Goal: Task Accomplishment & Management: Manage account settings

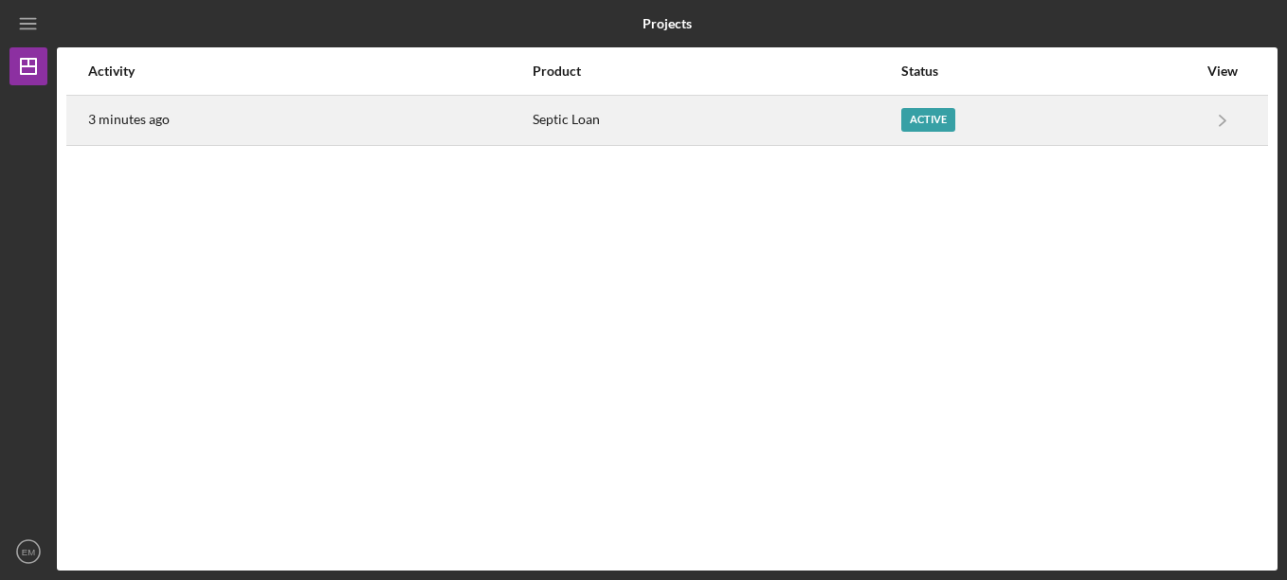
click at [927, 122] on div "Active" at bounding box center [928, 120] width 54 height 24
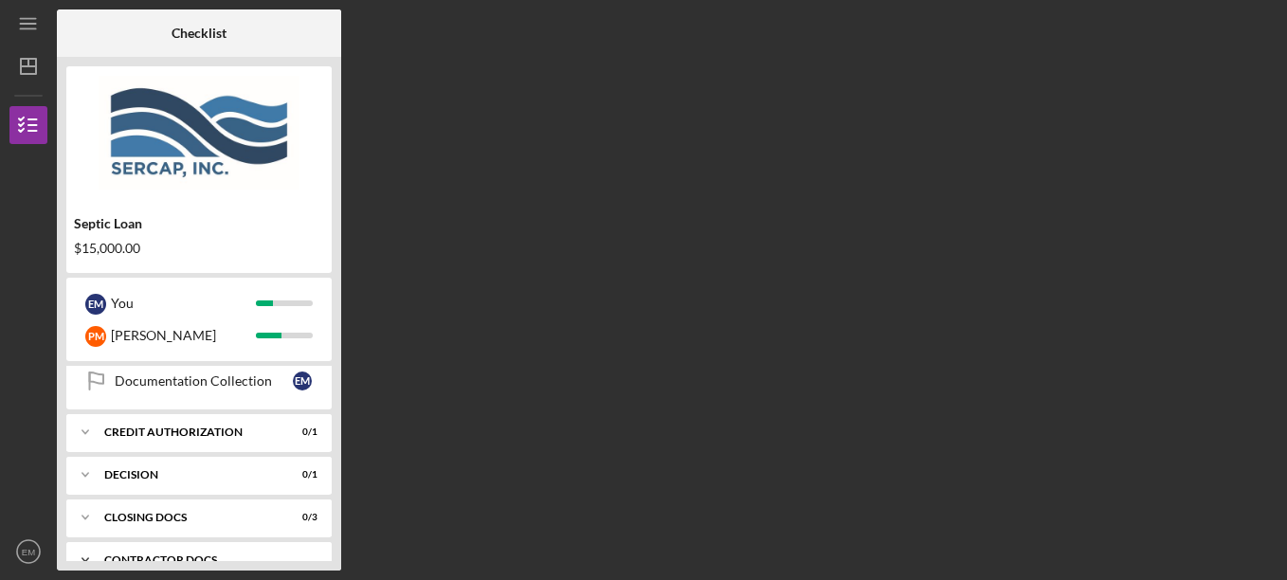
scroll to position [474, 0]
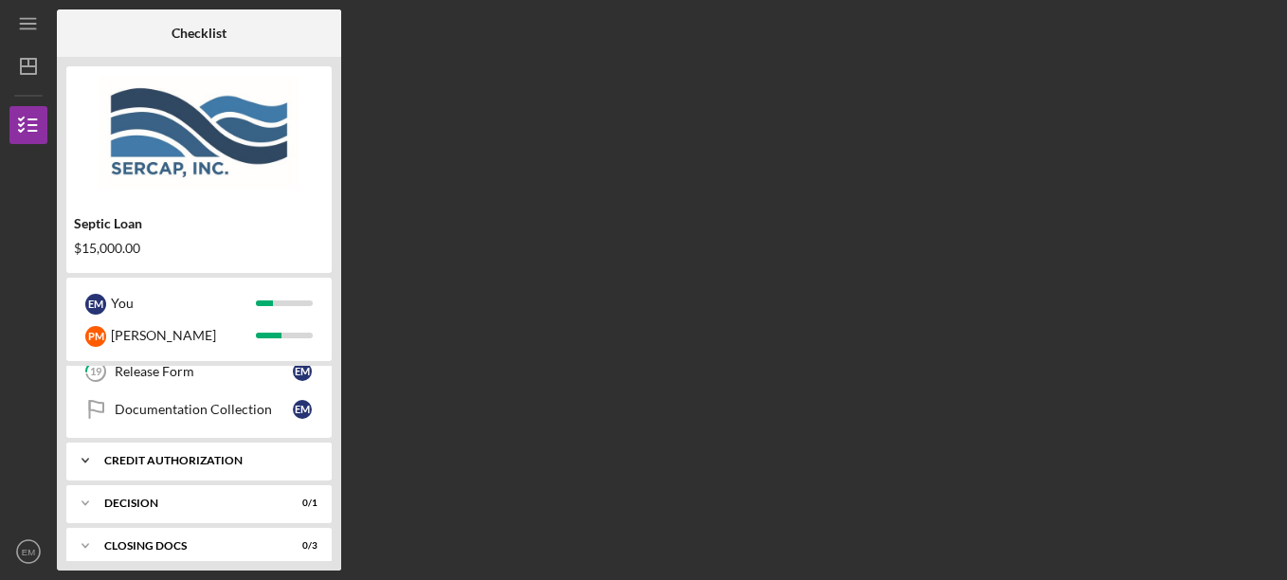
click at [270, 461] on div "CREDIT AUTHORIZATION" at bounding box center [206, 460] width 204 height 11
click at [202, 497] on div "Credit Authorization" at bounding box center [204, 500] width 178 height 15
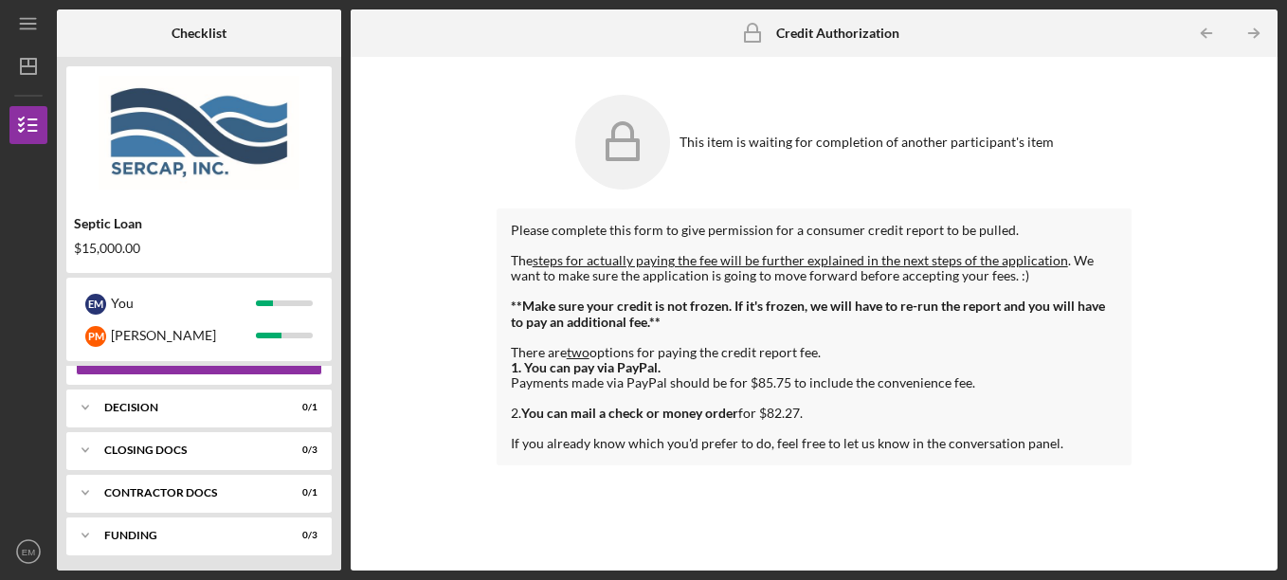
scroll to position [622, 0]
click at [141, 404] on div "Decision" at bounding box center [206, 403] width 204 height 11
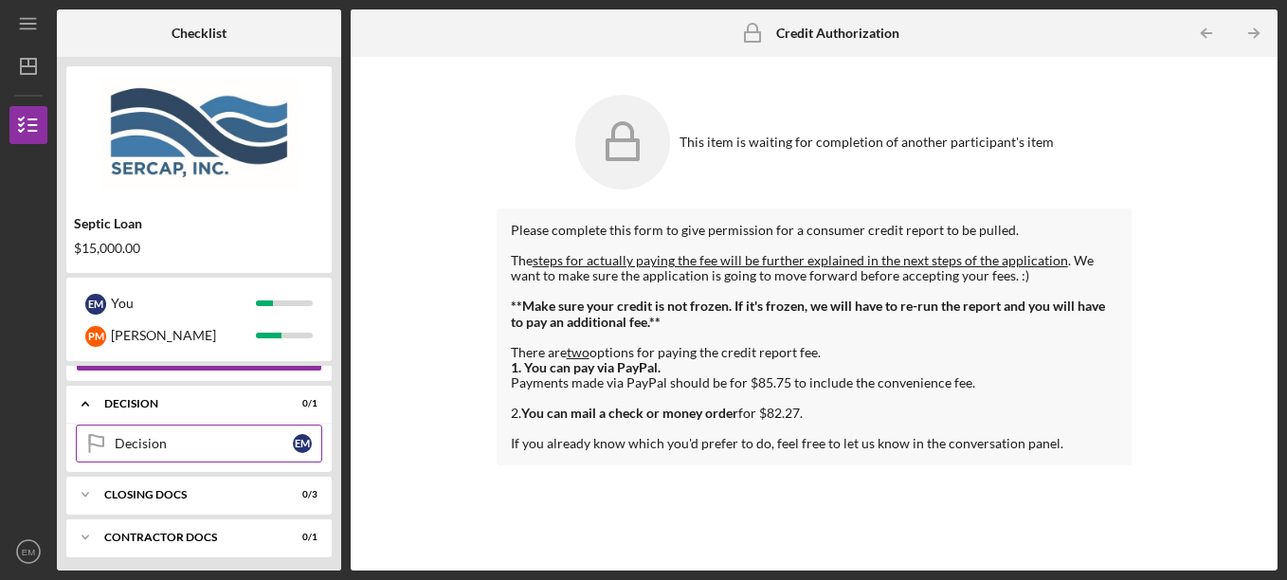
click at [146, 441] on div "Decision" at bounding box center [204, 443] width 178 height 15
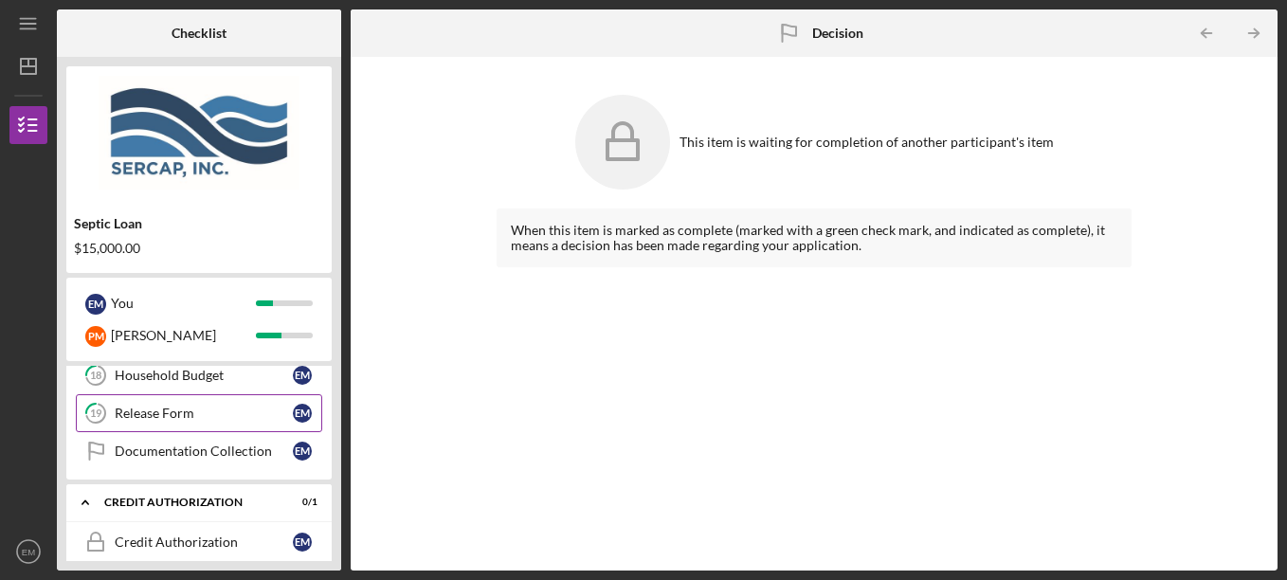
scroll to position [527, 0]
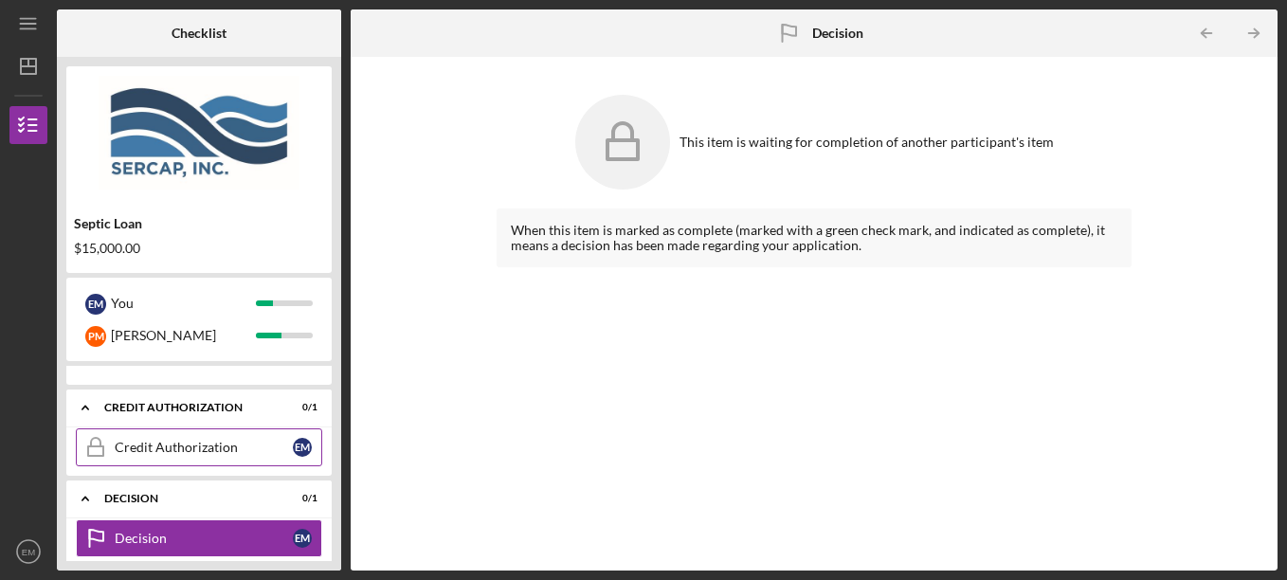
drag, startPoint x: 186, startPoint y: 461, endPoint x: 191, endPoint y: 451, distance: 11.1
click at [190, 452] on link "Credit Authorization Credit Authorization E M" at bounding box center [199, 447] width 246 height 38
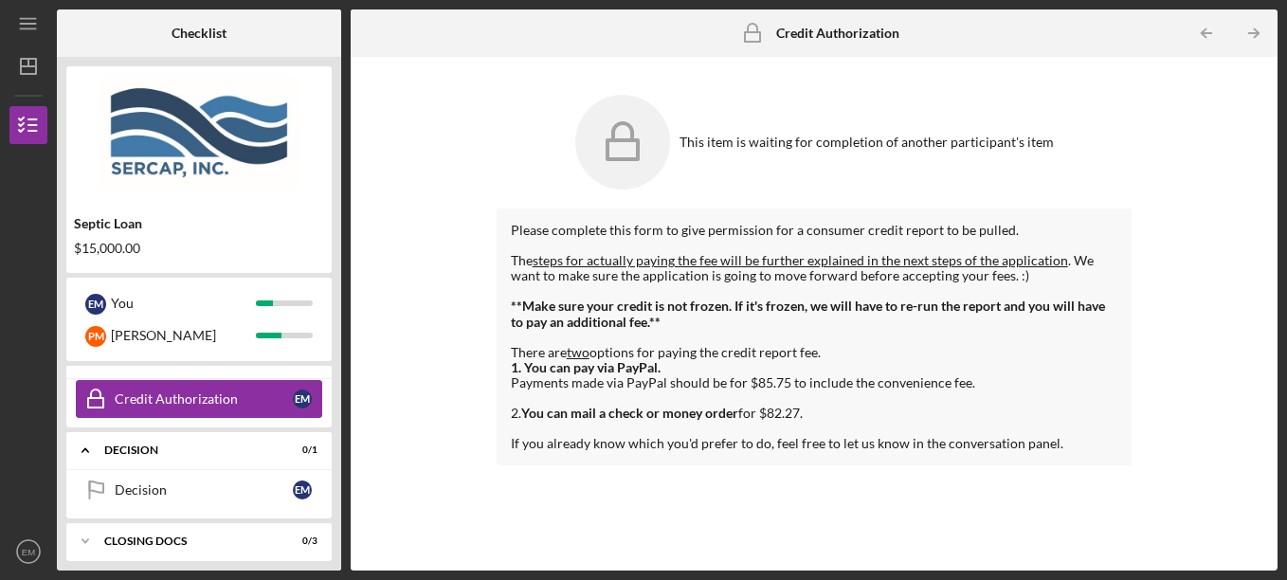
scroll to position [481, 0]
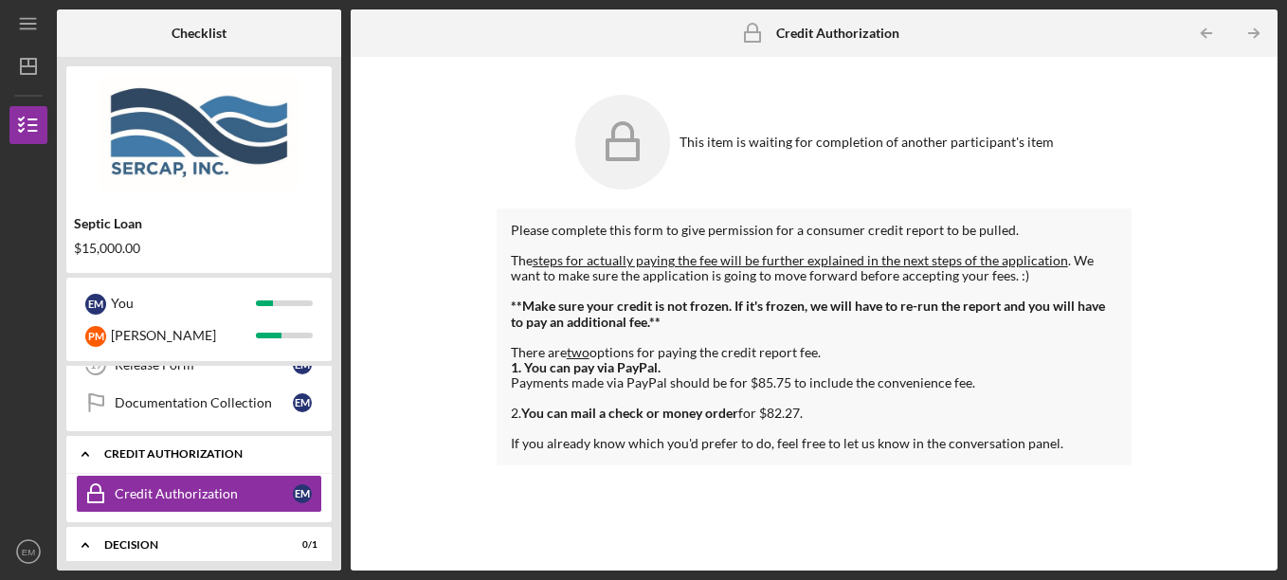
click at [151, 455] on div "CREDIT AUTHORIZATION" at bounding box center [206, 453] width 204 height 11
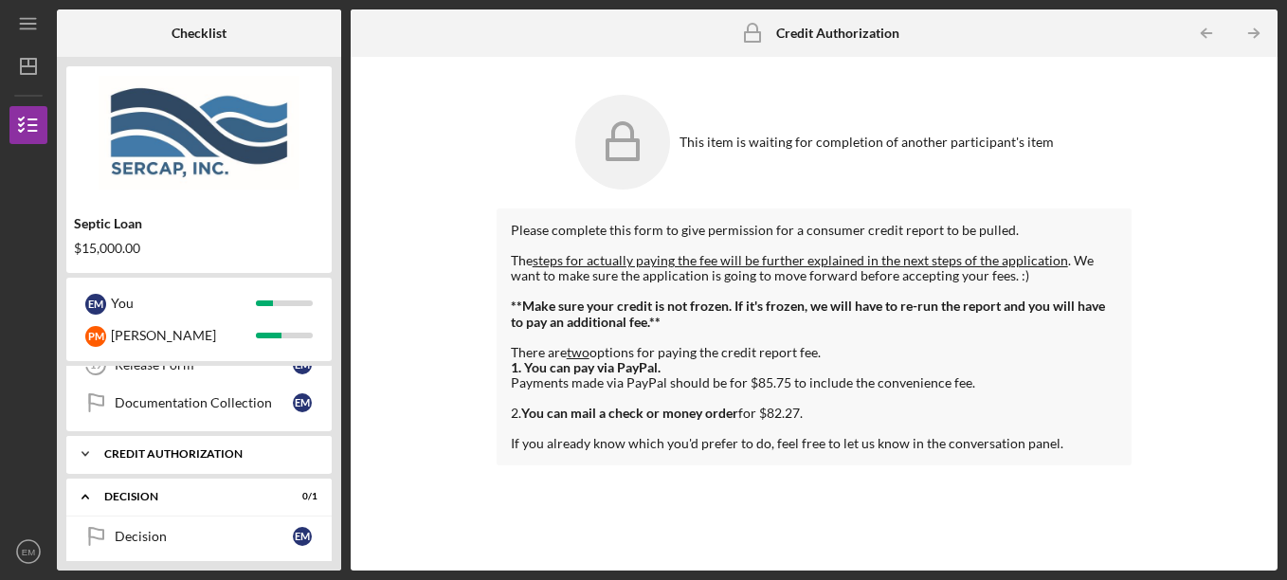
scroll to position [386, 0]
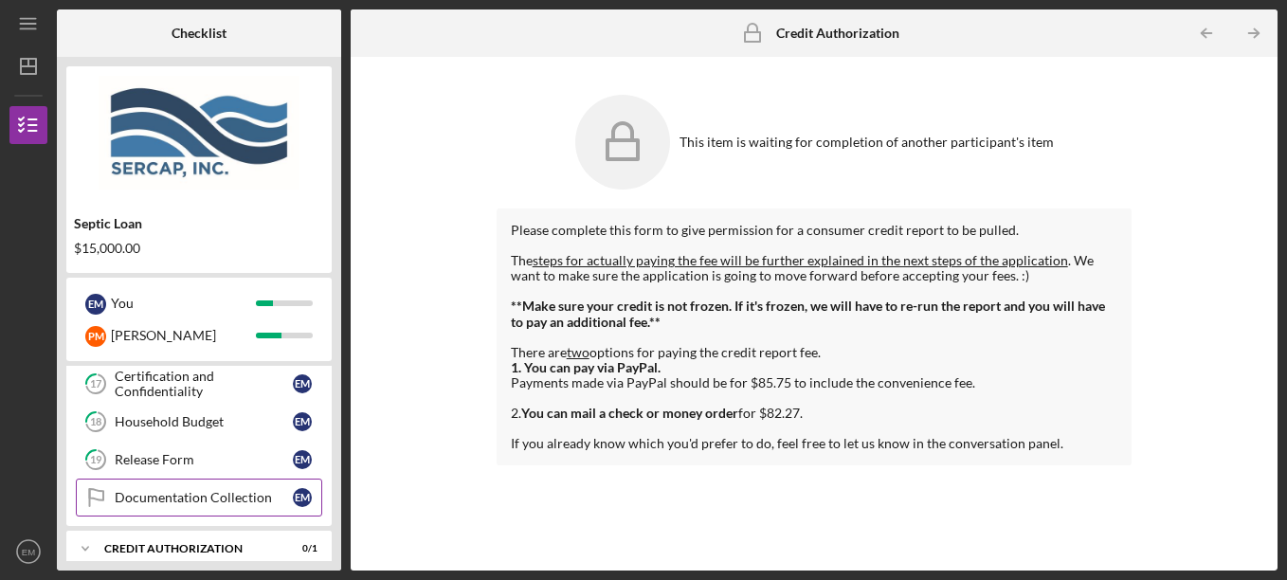
click at [174, 495] on div "Documentation Collection" at bounding box center [204, 497] width 178 height 15
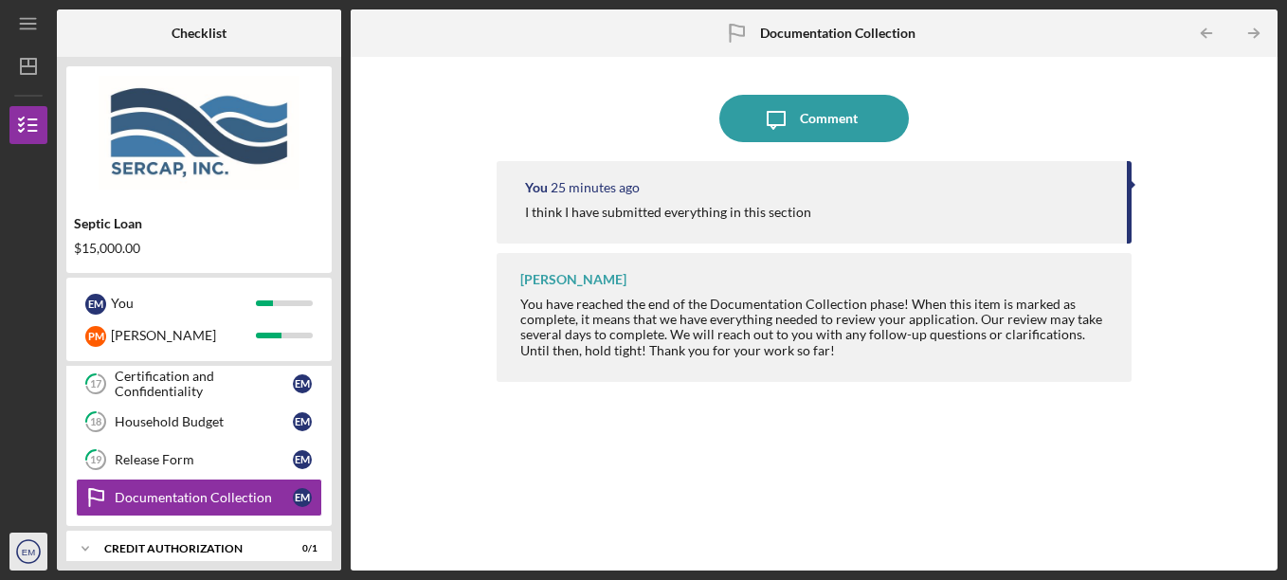
click at [41, 547] on icon "EM" at bounding box center [28, 551] width 38 height 47
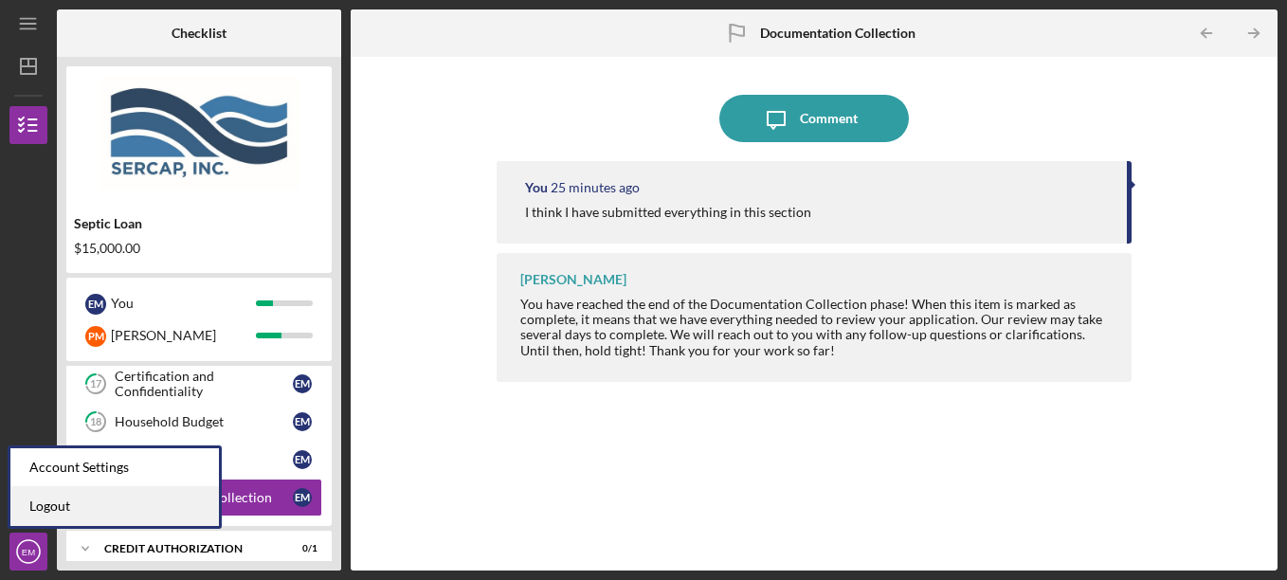
click at [64, 508] on link "Logout" at bounding box center [114, 506] width 209 height 39
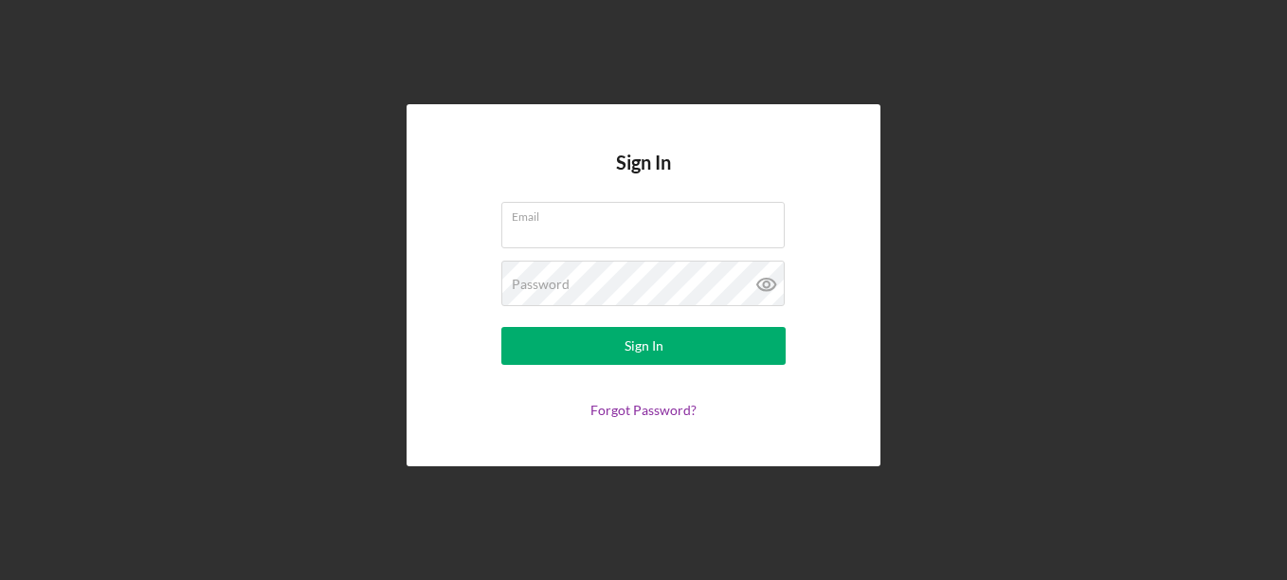
type input "[EMAIL_ADDRESS][DOMAIN_NAME]"
